Goal: Task Accomplishment & Management: Manage account settings

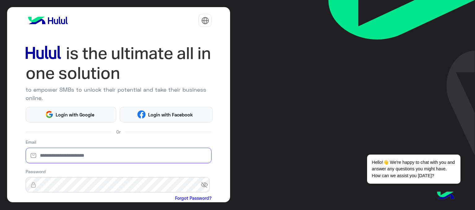
click at [184, 148] on input "email" at bounding box center [119, 155] width 186 height 15
click at [181, 150] on input "email" at bounding box center [119, 155] width 186 height 15
paste input "**********"
type input "**********"
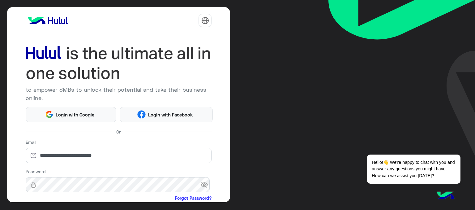
click at [223, 144] on div "**********" at bounding box center [118, 104] width 223 height 195
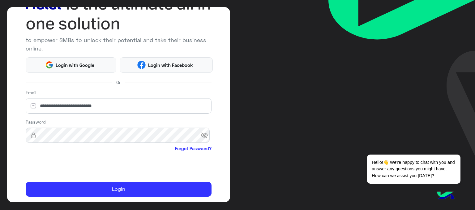
scroll to position [68, 0]
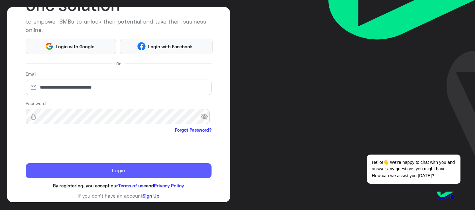
click at [84, 168] on button "Login" at bounding box center [119, 170] width 186 height 15
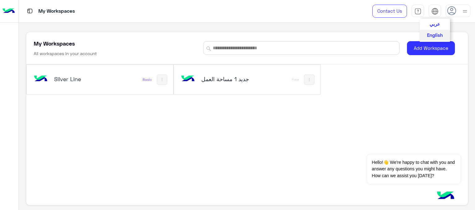
click at [435, 13] on img at bounding box center [434, 11] width 7 height 7
click at [435, 22] on span "عربي" at bounding box center [435, 24] width 11 height 6
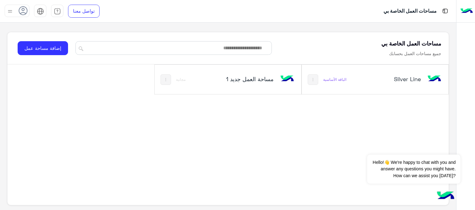
click at [411, 77] on h5 "Silver Line" at bounding box center [396, 78] width 49 height 7
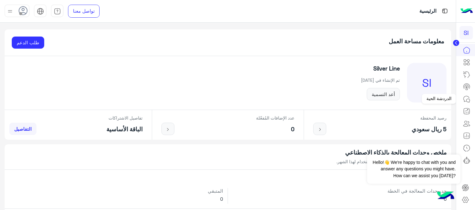
click at [466, 100] on icon at bounding box center [466, 98] width 7 height 7
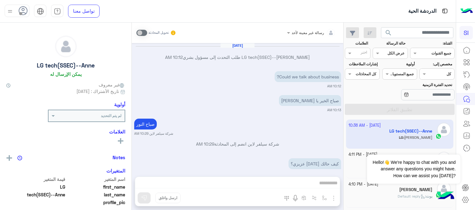
scroll to position [175, 0]
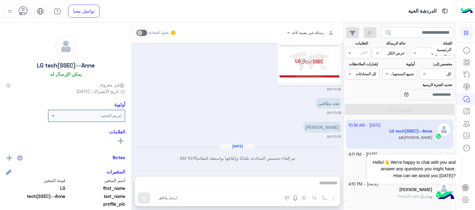
click at [468, 51] on icon at bounding box center [466, 49] width 7 height 7
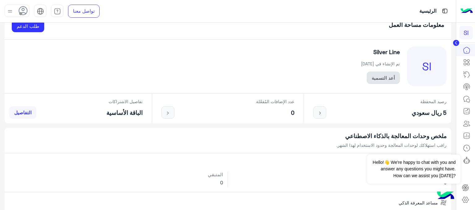
scroll to position [31, 0]
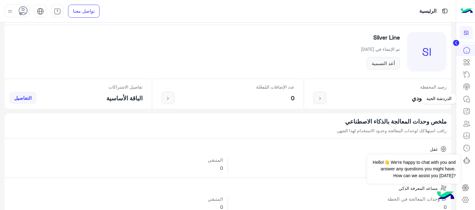
click at [469, 103] on link at bounding box center [466, 99] width 17 height 12
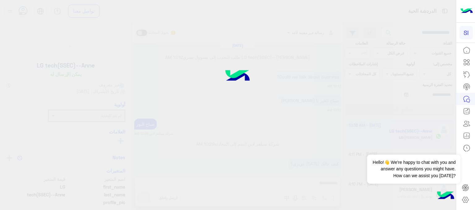
scroll to position [175, 0]
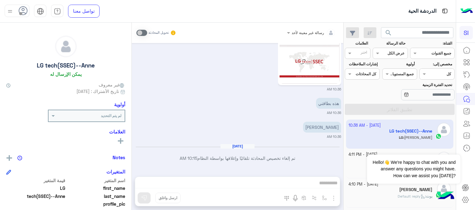
click at [471, 165] on div at bounding box center [465, 127] width 19 height 166
click at [453, 167] on span "Hello!👋 We're happy to chat with you and answer any questions you might have. H…" at bounding box center [413, 168] width 93 height 29
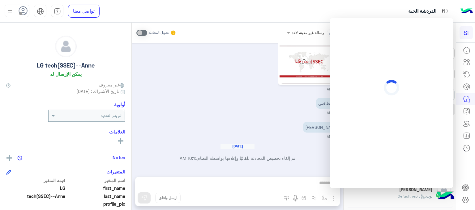
click at [278, 107] on div "هذه بطاقتي 10:36 AM" at bounding box center [237, 105] width 207 height 19
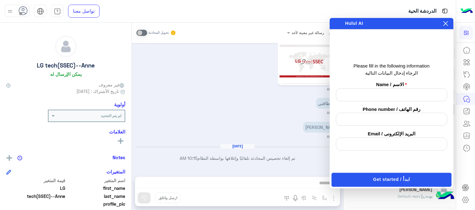
click at [447, 23] on icon at bounding box center [445, 23] width 5 height 5
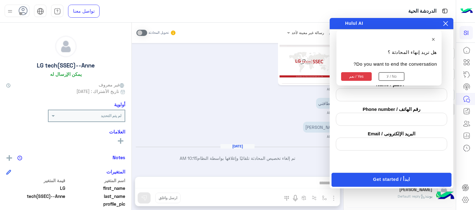
click at [363, 76] on button "نعم / Yes" at bounding box center [356, 76] width 31 height 9
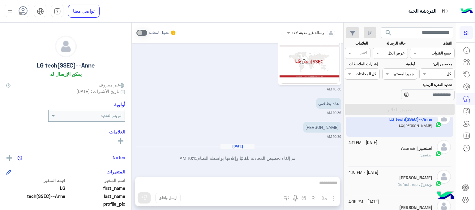
scroll to position [0, 0]
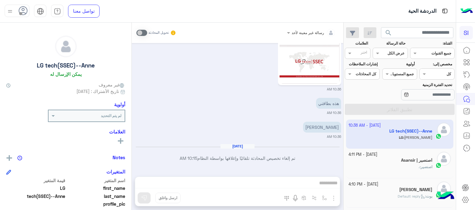
click at [412, 161] on h5 "اصنصير | Asansir" at bounding box center [416, 159] width 31 height 5
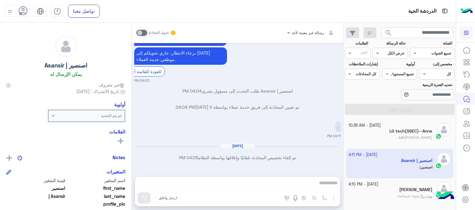
scroll to position [27, 0]
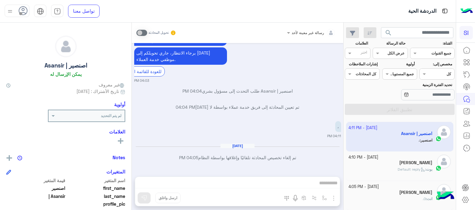
click at [411, 192] on h5 "[PERSON_NAME]" at bounding box center [415, 192] width 33 height 5
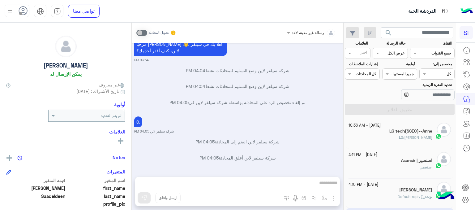
click at [389, 193] on div "[PERSON_NAME]" at bounding box center [391, 190] width 84 height 6
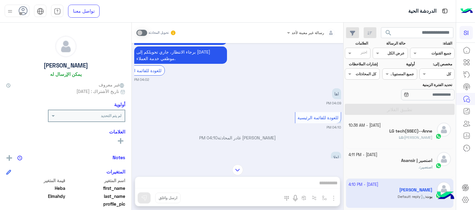
scroll to position [473, 0]
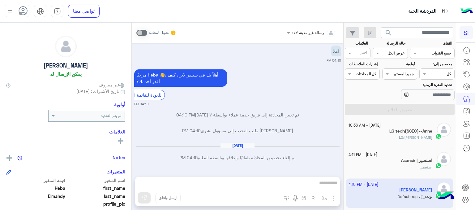
click at [401, 163] on div "اصنصير | Asansir" at bounding box center [391, 161] width 84 height 6
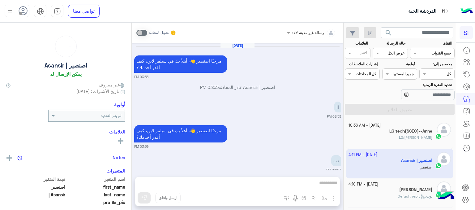
scroll to position [152, 0]
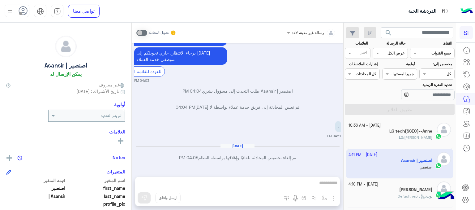
click at [274, 184] on div "رسالة غير معينة لأحد تحويل المحادثة [DATE] مرحبًا اصنصير 👋، أهلاً بك في سيلفر ل…" at bounding box center [238, 118] width 212 height 190
click at [400, 135] on div "LG : [PERSON_NAME]" at bounding box center [391, 140] width 84 height 11
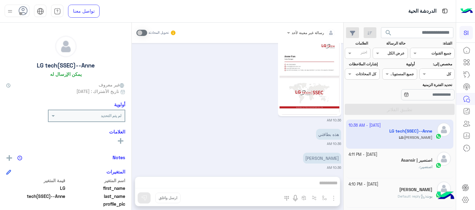
scroll to position [175, 0]
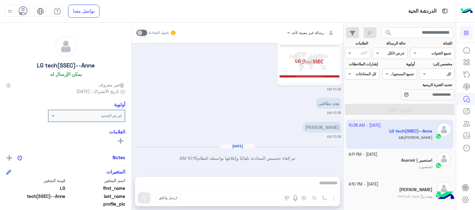
click at [252, 183] on div "رسالة غير معينة لأحد تحويل المحادثة [DATE] LG tech(SSEC)--[PERSON_NAME] طلب الت…" at bounding box center [238, 118] width 212 height 190
click at [184, 185] on div "رسالة غير معينة لأحد تحويل المحادثة [DATE] LG tech(SSEC)--[PERSON_NAME] طلب الت…" at bounding box center [238, 118] width 212 height 190
